Goal: Task Accomplishment & Management: Manage account settings

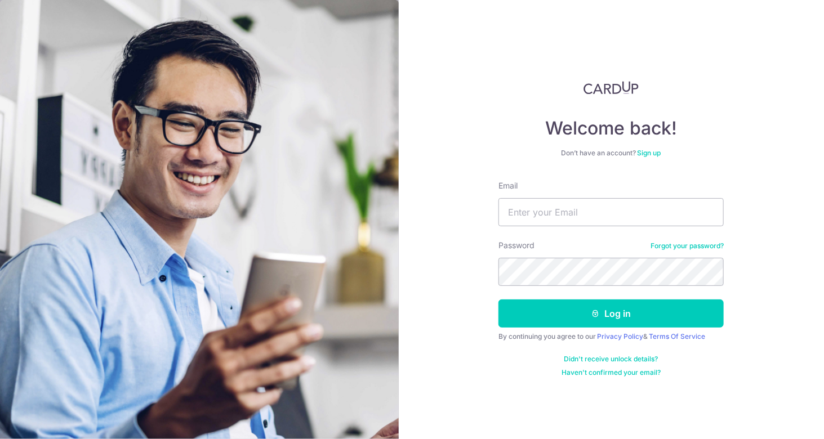
click at [622, 247] on div "Password Forgot your password?" at bounding box center [610, 263] width 225 height 46
click at [600, 210] on input "Email" at bounding box center [610, 212] width 225 height 28
type input "[EMAIL_ADDRESS][DOMAIN_NAME]"
click at [498, 300] on button "Log in" at bounding box center [610, 314] width 225 height 28
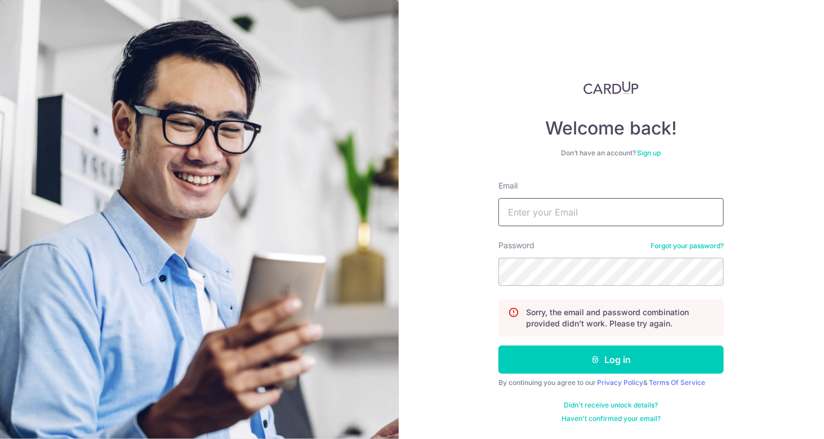
click at [583, 210] on input "Email" at bounding box center [610, 212] width 225 height 28
type input "[EMAIL_ADDRESS][DOMAIN_NAME]"
click at [498, 346] on button "Log in" at bounding box center [610, 360] width 225 height 28
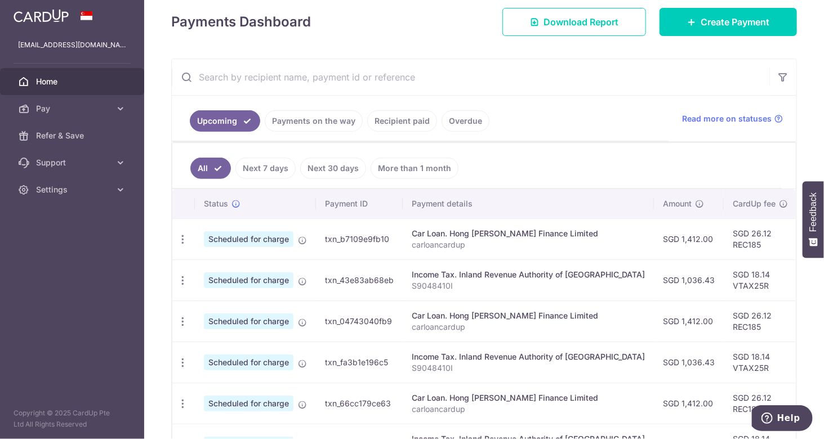
scroll to position [169, 0]
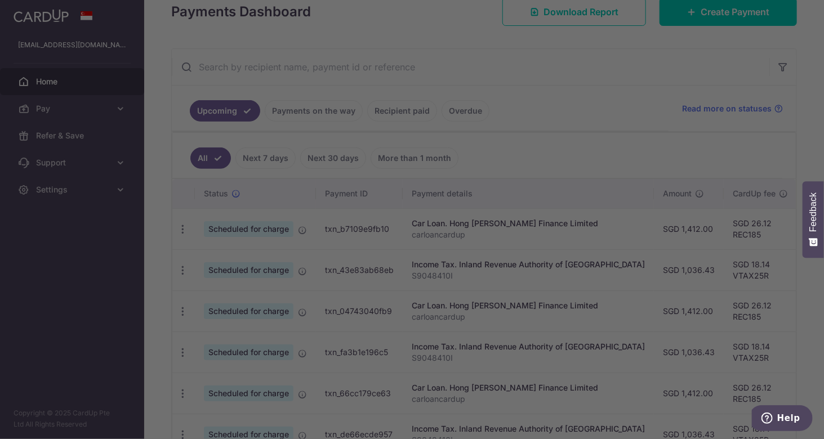
click at [680, 260] on div at bounding box center [416, 222] width 832 height 444
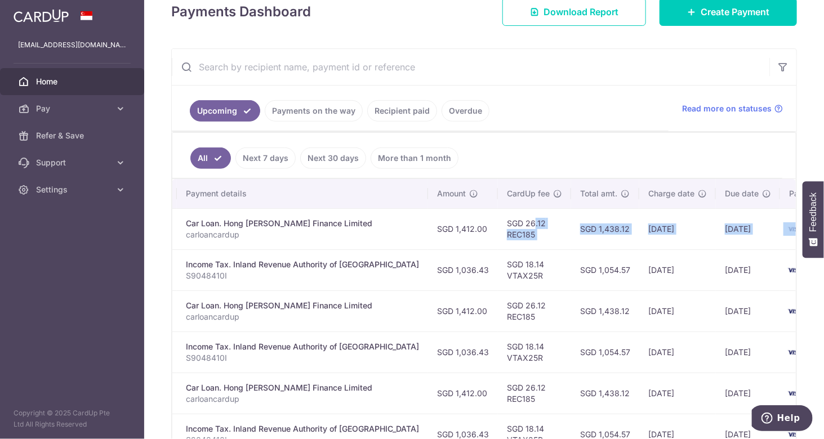
scroll to position [0, 254]
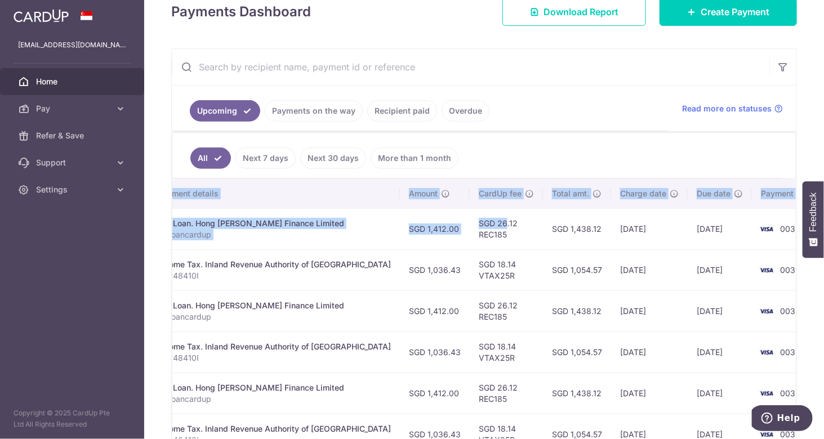
drag, startPoint x: 693, startPoint y: 221, endPoint x: 794, endPoint y: 234, distance: 101.0
click at [794, 234] on div "× Pause Schedule Pause all future payments in this series Pause just this one p…" at bounding box center [484, 219] width 680 height 439
click at [567, 303] on td "SGD 1,438.12" at bounding box center [577, 311] width 68 height 41
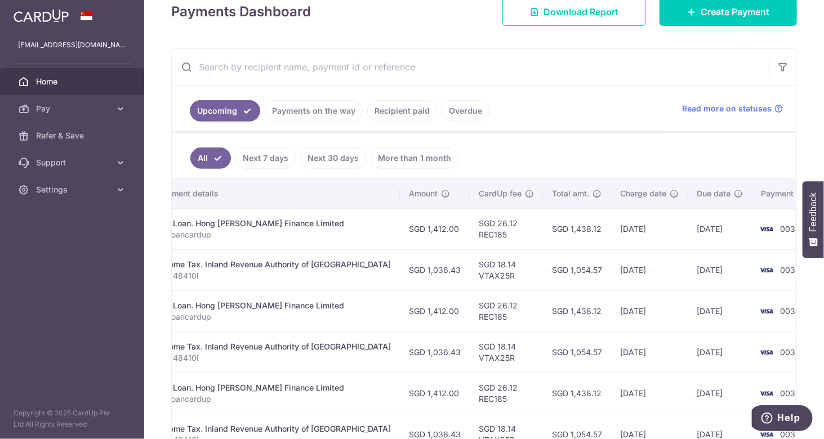
click at [242, 224] on div "Car Loan. Hong Leong Finance Limited" at bounding box center [274, 223] width 233 height 11
drag, startPoint x: 565, startPoint y: 227, endPoint x: 685, endPoint y: 229, distance: 120.0
click at [685, 229] on tr "Update payment Cancel payment Scheduled for charge txn_b7109e9fb10 Car Loan. Ho…" at bounding box center [377, 228] width 919 height 41
click at [612, 250] on td "19/09/2025" at bounding box center [649, 270] width 77 height 41
click at [633, 225] on tr "Update payment Cancel payment Scheduled for charge txn_b7109e9fb10 Car Loan. Ho…" at bounding box center [377, 228] width 919 height 41
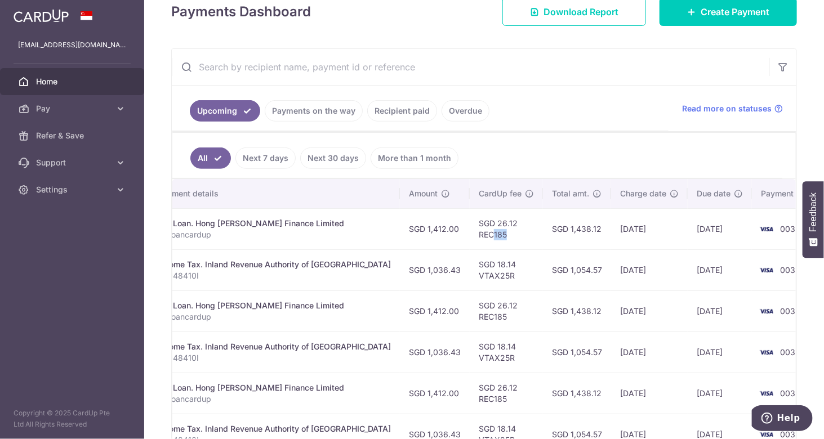
drag, startPoint x: 452, startPoint y: 236, endPoint x: 474, endPoint y: 232, distance: 22.3
click at [474, 232] on td "SGD 26.12 REC185" at bounding box center [506, 228] width 73 height 41
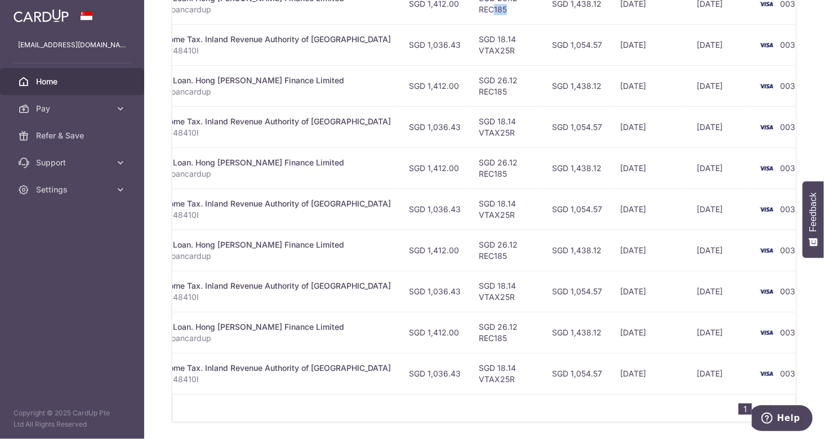
scroll to position [430, 0]
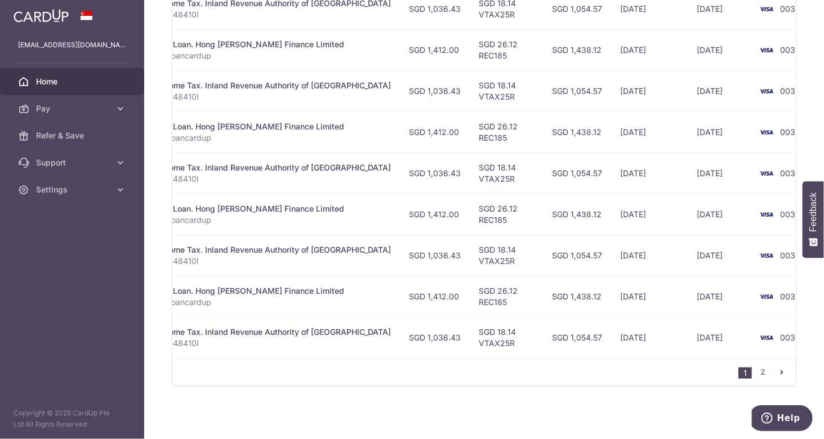
drag, startPoint x: 551, startPoint y: 350, endPoint x: 397, endPoint y: 352, distance: 153.8
click at [397, 352] on div "Status Payment ID Payment details Amount CardUp fee Total amt. Charge date Due …" at bounding box center [483, 138] width 623 height 440
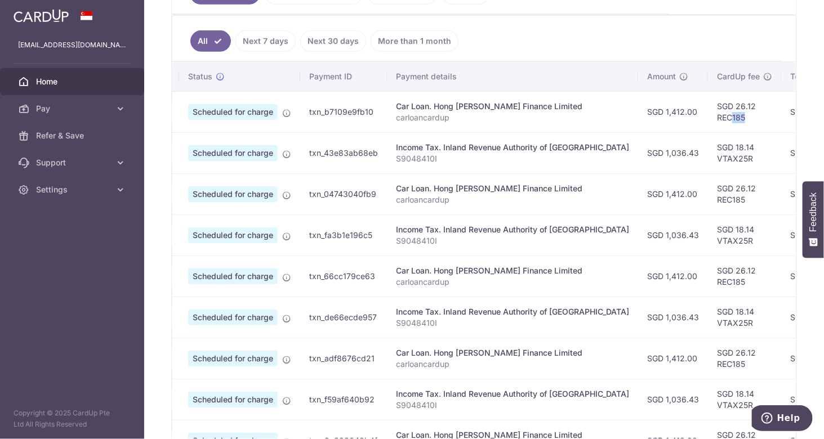
scroll to position [205, 0]
